Goal: Transaction & Acquisition: Purchase product/service

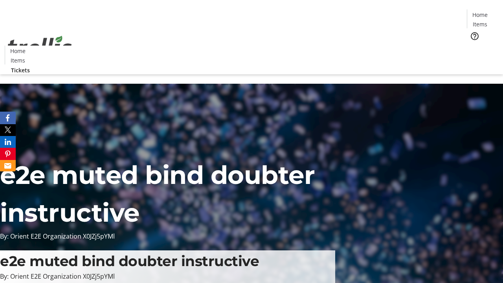
click at [473, 46] on span "Tickets" at bounding box center [482, 50] width 19 height 8
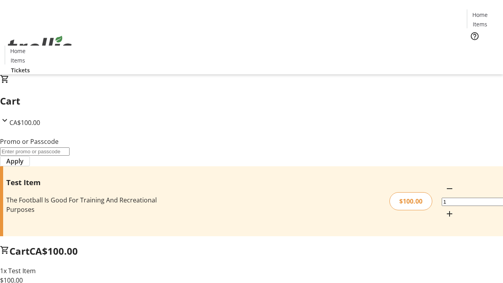
type input "FLAT"
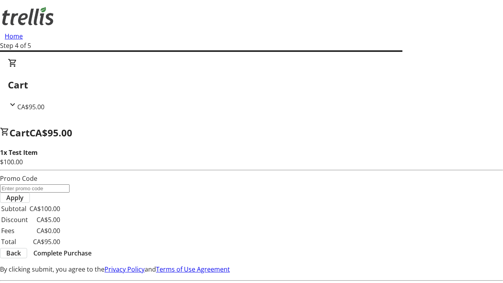
click at [92, 248] on span "Complete Purchase" at bounding box center [62, 252] width 58 height 9
